Goal: Transaction & Acquisition: Purchase product/service

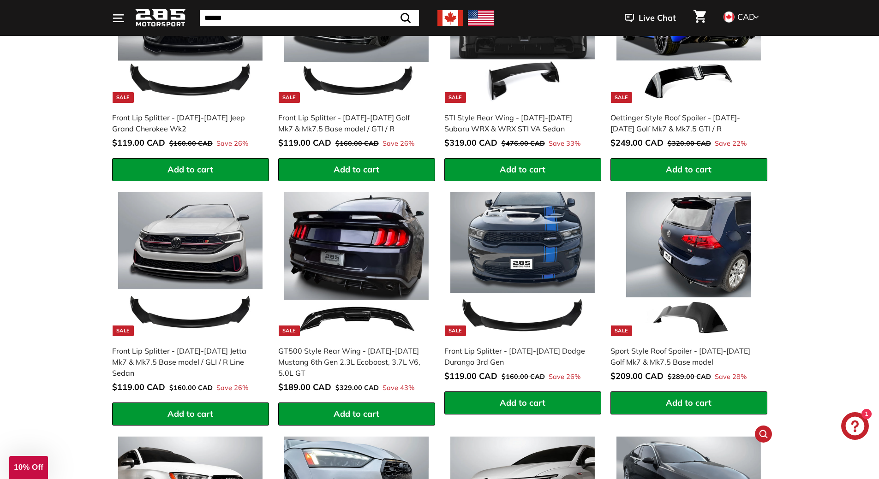
scroll to position [784, 0]
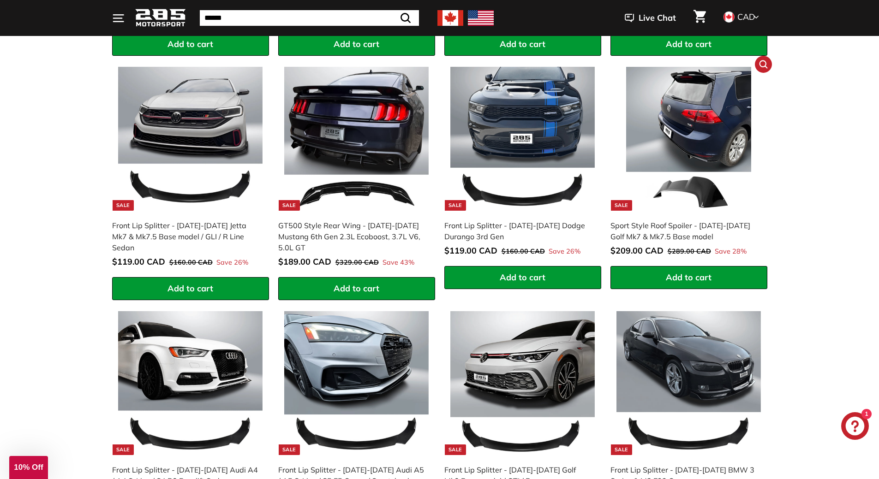
click at [673, 234] on div "Sport Style Roof Spoiler - 2015-2021 Golf Mk7 & Mk7.5 Base model" at bounding box center [684, 231] width 148 height 22
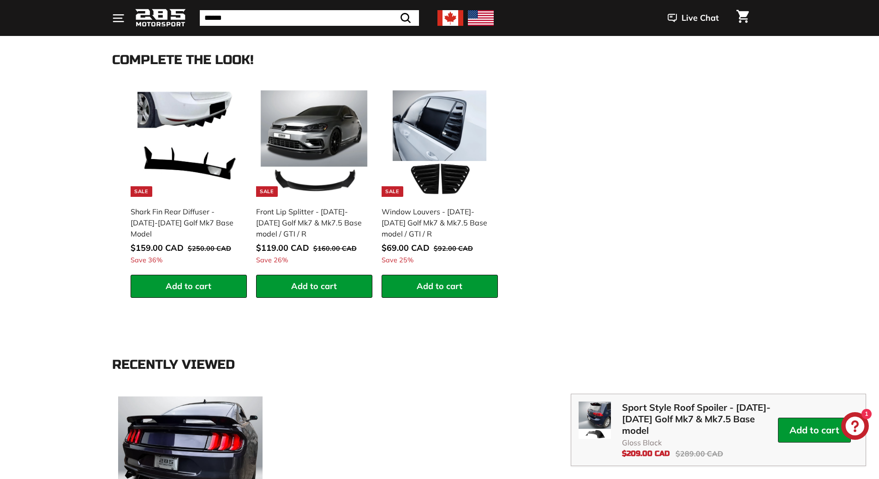
scroll to position [923, 0]
